Goal: Task Accomplishment & Management: Use online tool/utility

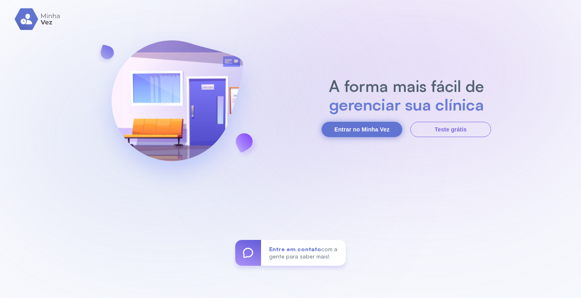
click at [382, 130] on button "Entrar no Minha Vez" at bounding box center [362, 129] width 81 height 15
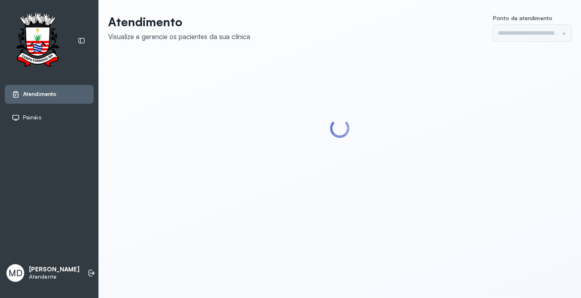
type input "*********"
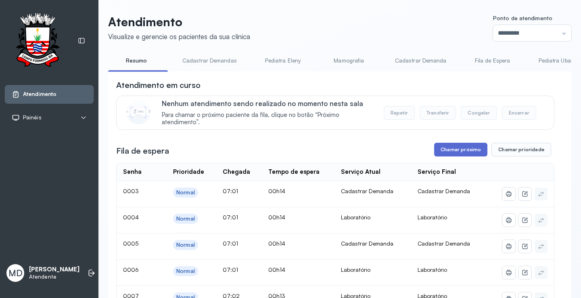
click at [456, 150] on button "Chamar próximo" at bounding box center [460, 150] width 53 height 14
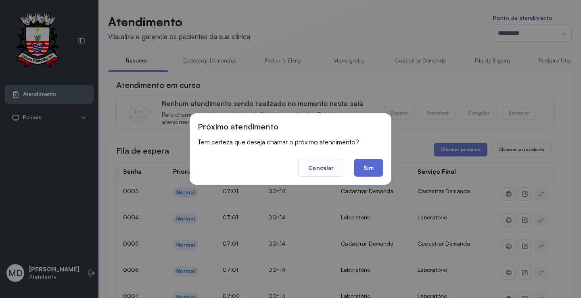
click at [369, 164] on button "Sim" at bounding box center [368, 168] width 29 height 18
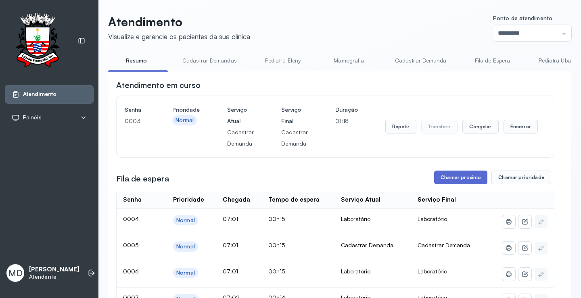
click at [468, 177] on button "Chamar próximo" at bounding box center [460, 178] width 53 height 14
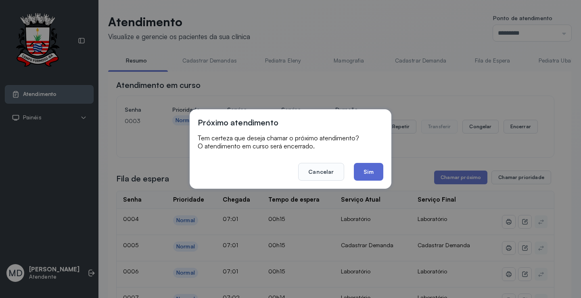
click at [363, 170] on button "Sim" at bounding box center [368, 172] width 29 height 18
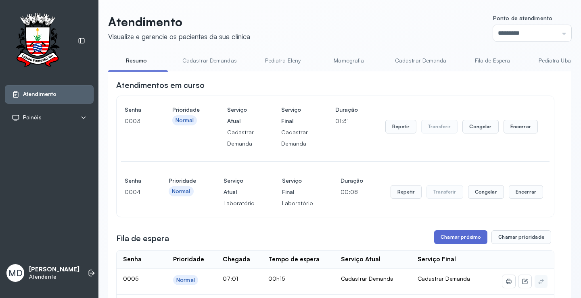
click at [461, 236] on button "Chamar próximo" at bounding box center [460, 238] width 53 height 14
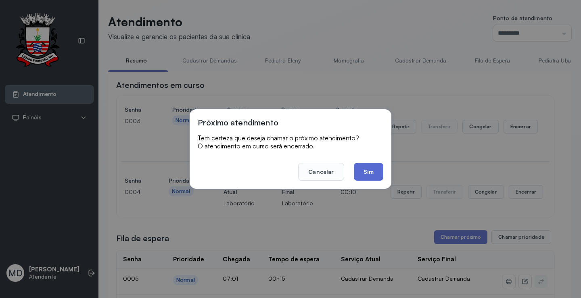
click at [365, 172] on button "Sim" at bounding box center [368, 172] width 29 height 18
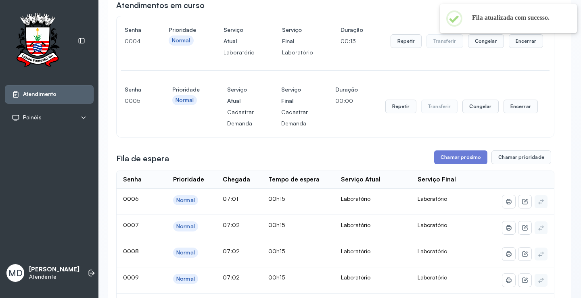
scroll to position [81, 0]
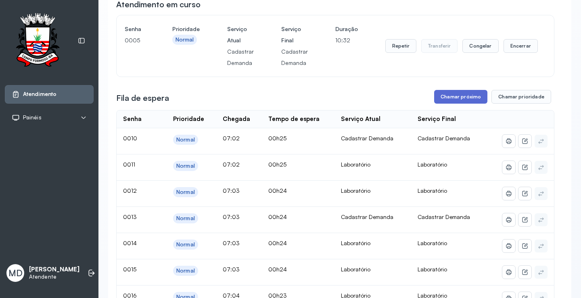
click at [461, 99] on button "Chamar próximo" at bounding box center [460, 97] width 53 height 14
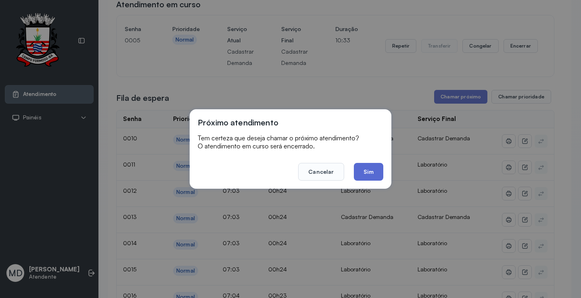
click at [363, 171] on button "Sim" at bounding box center [368, 172] width 29 height 18
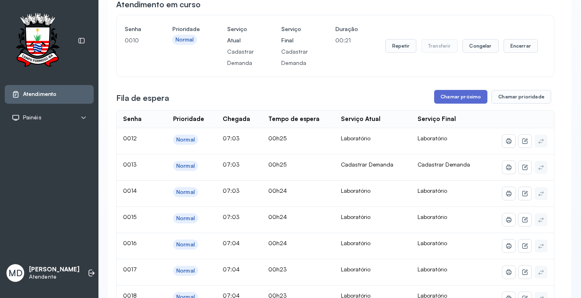
click at [463, 98] on button "Chamar próximo" at bounding box center [460, 97] width 53 height 14
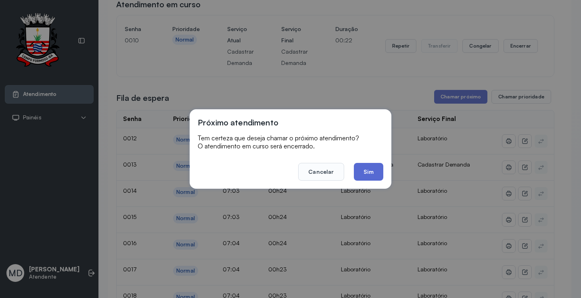
click at [372, 168] on button "Sim" at bounding box center [368, 172] width 29 height 18
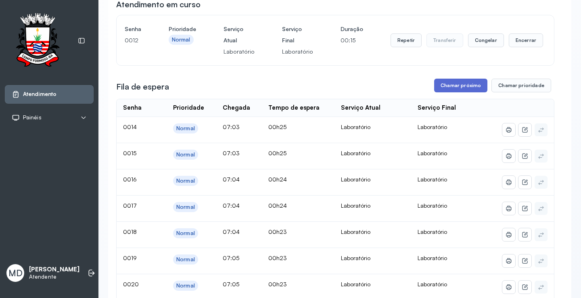
click at [466, 84] on button "Chamar próximo" at bounding box center [460, 86] width 53 height 14
click at [445, 84] on button "Chamar próximo" at bounding box center [460, 86] width 53 height 14
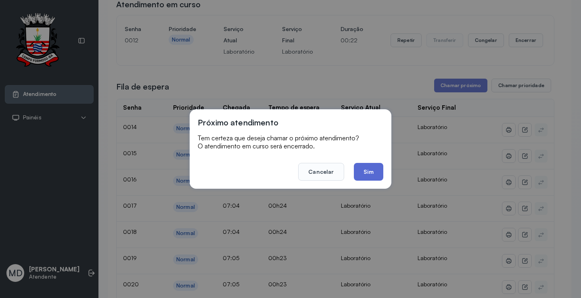
click at [366, 177] on button "Sim" at bounding box center [368, 172] width 29 height 18
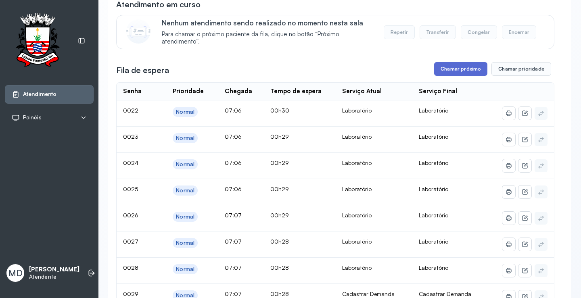
click at [457, 71] on button "Chamar próximo" at bounding box center [460, 69] width 53 height 14
click at [444, 68] on button "Chamar próximo" at bounding box center [460, 69] width 53 height 14
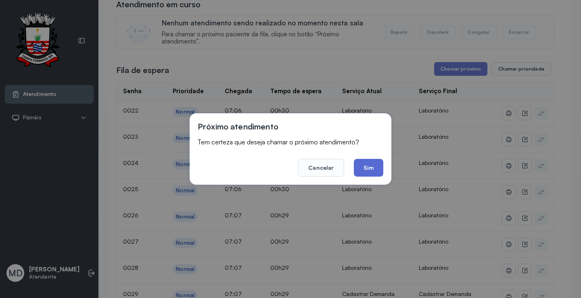
click at [375, 171] on button "Sim" at bounding box center [368, 168] width 29 height 18
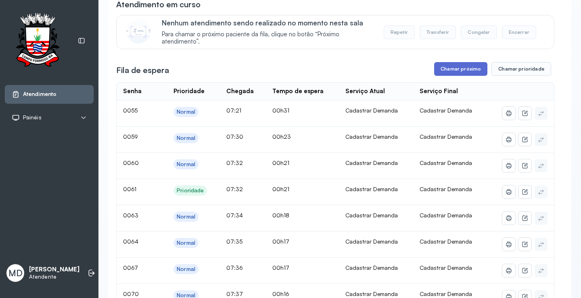
click at [458, 69] on button "Chamar próximo" at bounding box center [460, 69] width 53 height 14
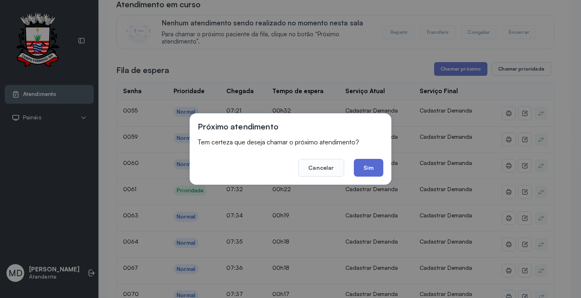
click at [364, 166] on button "Sim" at bounding box center [368, 168] width 29 height 18
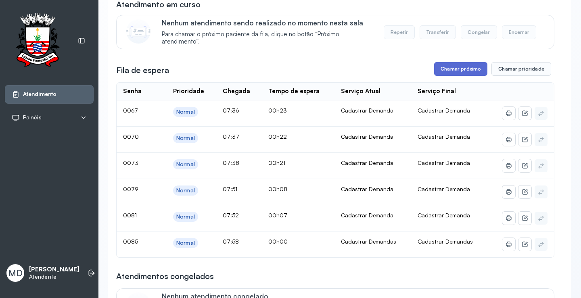
click at [472, 70] on button "Chamar próximo" at bounding box center [460, 69] width 53 height 14
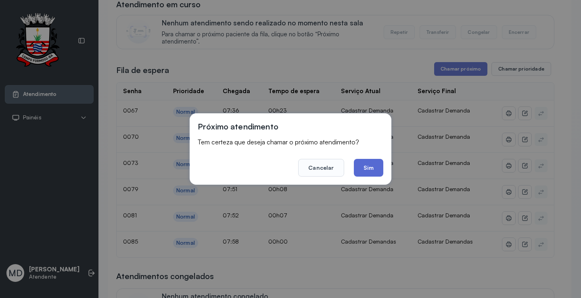
click at [361, 169] on button "Sim" at bounding box center [368, 168] width 29 height 18
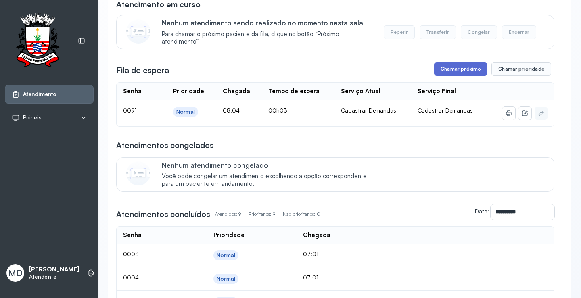
click at [468, 71] on button "Chamar próximo" at bounding box center [460, 69] width 53 height 14
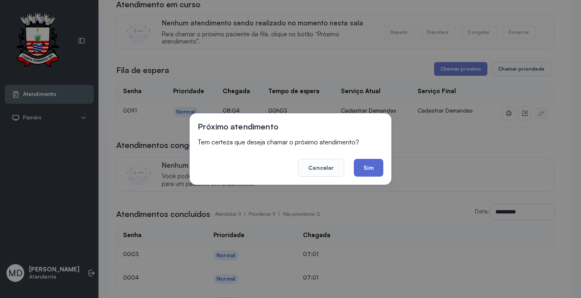
click at [370, 168] on button "Sim" at bounding box center [368, 168] width 29 height 18
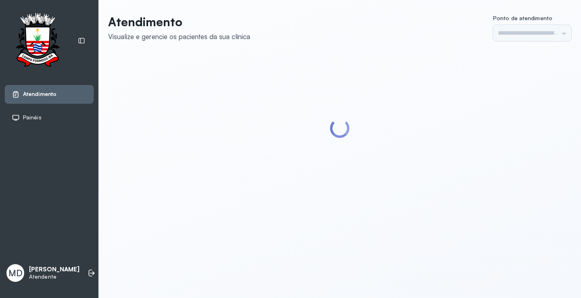
type input "*********"
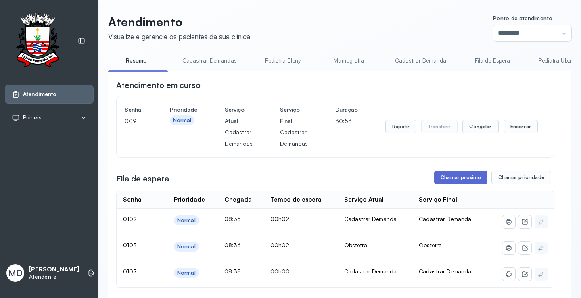
click at [470, 180] on button "Chamar próximo" at bounding box center [460, 178] width 53 height 14
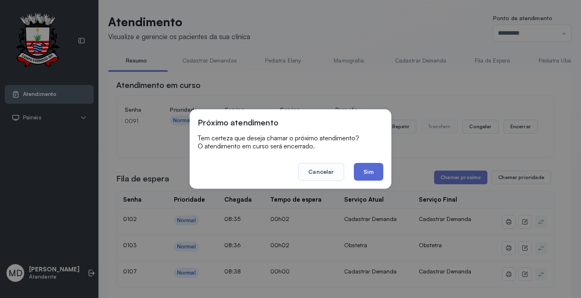
click at [365, 171] on button "Sim" at bounding box center [368, 172] width 29 height 18
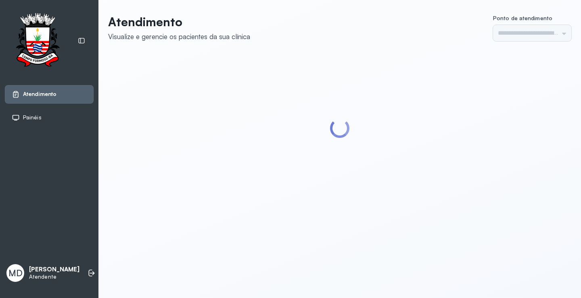
type input "*********"
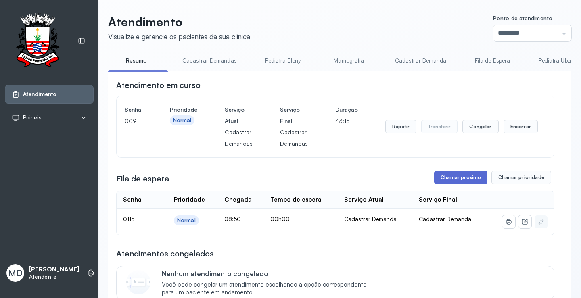
click at [470, 178] on button "Chamar próximo" at bounding box center [460, 178] width 53 height 14
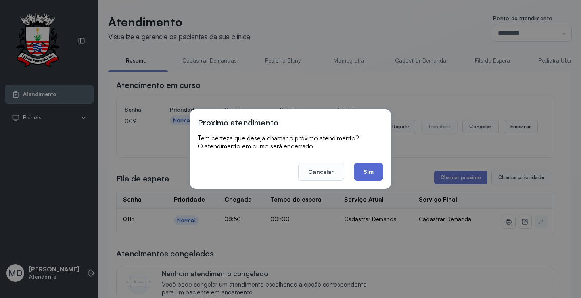
click at [361, 173] on button "Sim" at bounding box center [368, 172] width 29 height 18
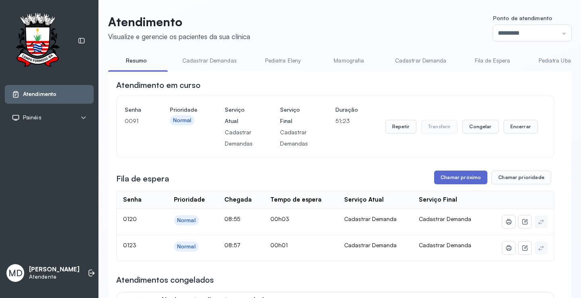
drag, startPoint x: 361, startPoint y: 173, endPoint x: 457, endPoint y: 177, distance: 96.2
click at [457, 177] on button "Chamar próximo" at bounding box center [460, 178] width 53 height 14
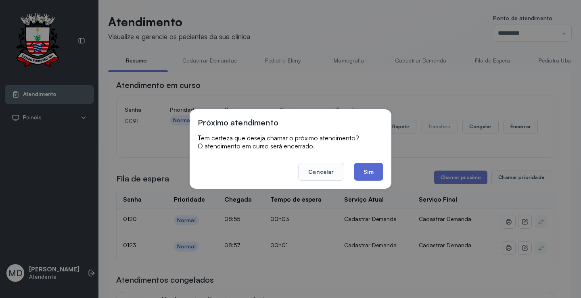
click at [374, 171] on button "Sim" at bounding box center [368, 172] width 29 height 18
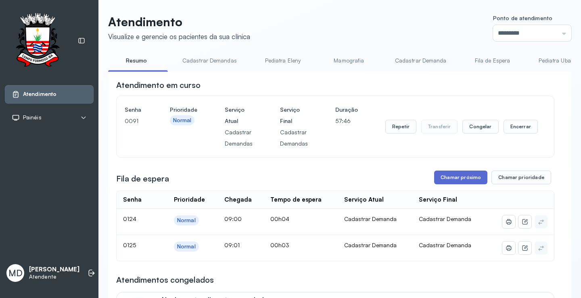
click at [465, 177] on button "Chamar próximo" at bounding box center [460, 178] width 53 height 14
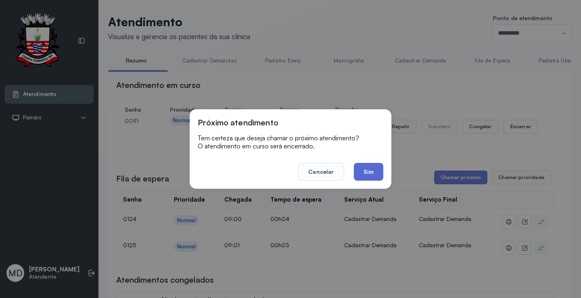
click at [367, 173] on button "Sim" at bounding box center [368, 172] width 29 height 18
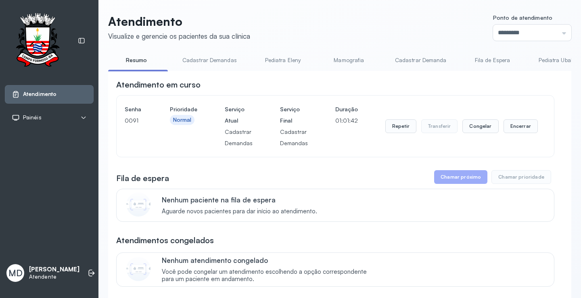
scroll to position [40, 0]
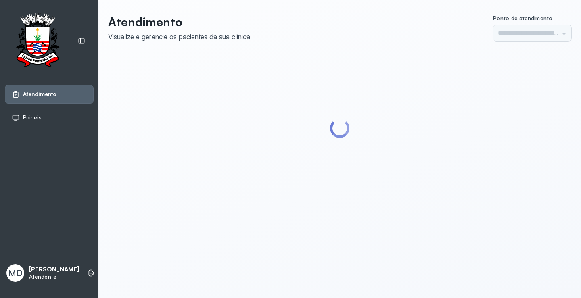
type input "*********"
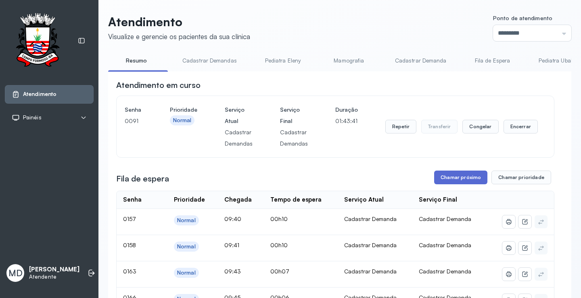
click at [454, 180] on button "Chamar próximo" at bounding box center [460, 178] width 53 height 14
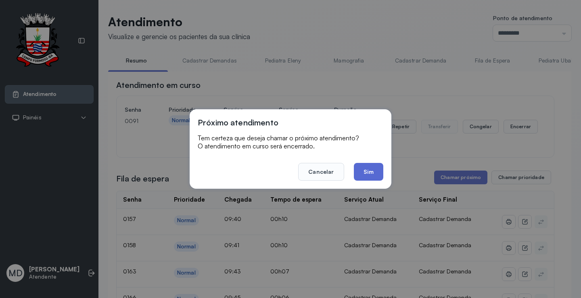
click at [365, 165] on button "Sim" at bounding box center [368, 172] width 29 height 18
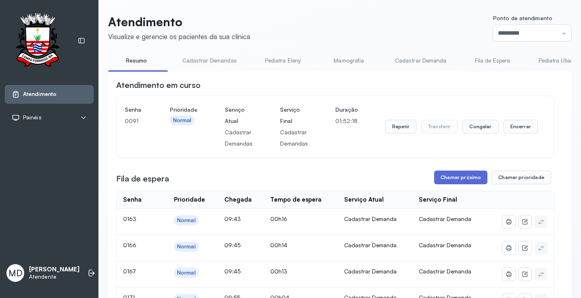
click at [452, 180] on button "Chamar próximo" at bounding box center [460, 178] width 53 height 14
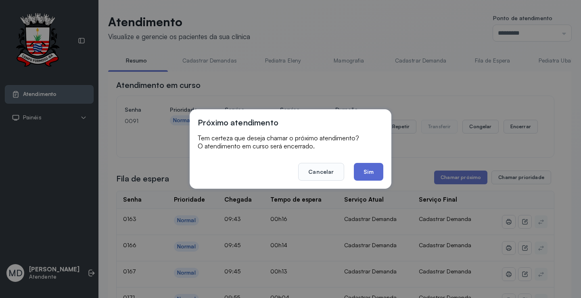
click at [370, 175] on button "Sim" at bounding box center [368, 172] width 29 height 18
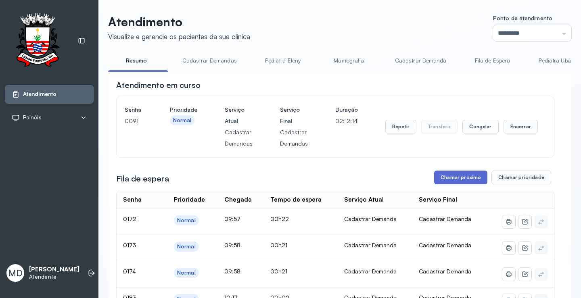
click at [454, 178] on button "Chamar próximo" at bounding box center [460, 178] width 53 height 14
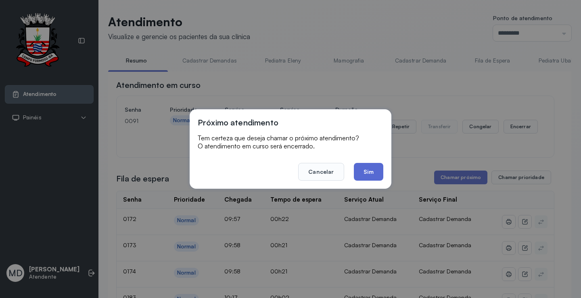
click at [371, 172] on button "Sim" at bounding box center [368, 172] width 29 height 18
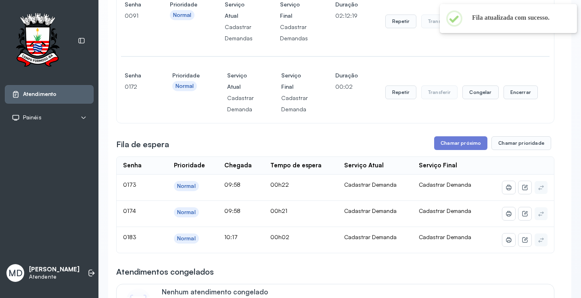
scroll to position [121, 0]
